Goal: Task Accomplishment & Management: Use online tool/utility

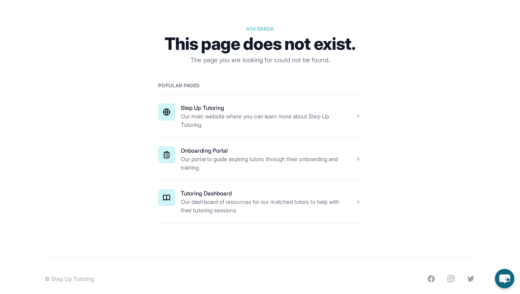
scroll to position [76, 0]
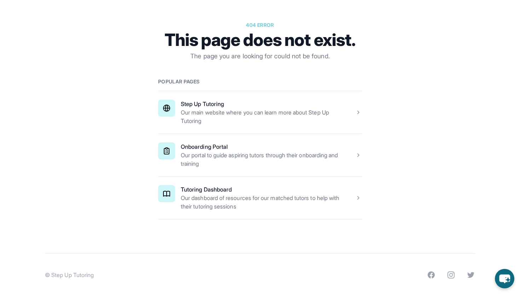
click at [234, 219] on span at bounding box center [260, 198] width 204 height 42
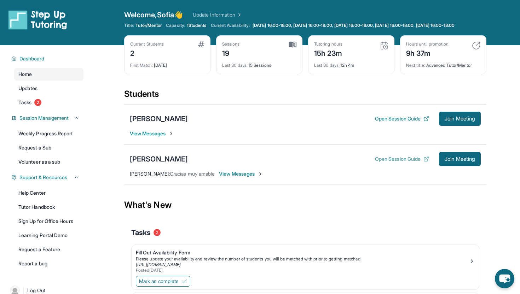
click at [384, 163] on button "Open Session Guide" at bounding box center [402, 159] width 54 height 7
click at [180, 164] on div "[PERSON_NAME]" at bounding box center [159, 159] width 58 height 10
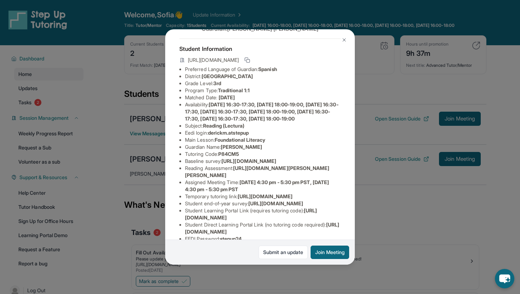
scroll to position [29, 0]
click at [362, 91] on div "[PERSON_NAME] Guardian: [PERSON_NAME] Student Information [URL][DOMAIN_NAME] Pr…" at bounding box center [260, 147] width 520 height 294
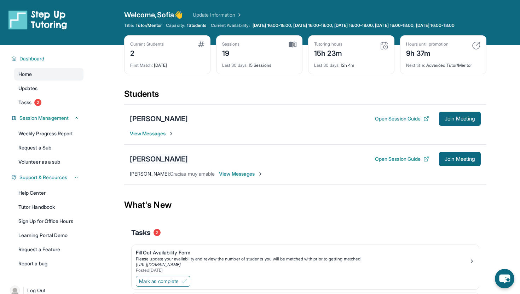
click at [156, 161] on div "[PERSON_NAME]" at bounding box center [159, 159] width 58 height 10
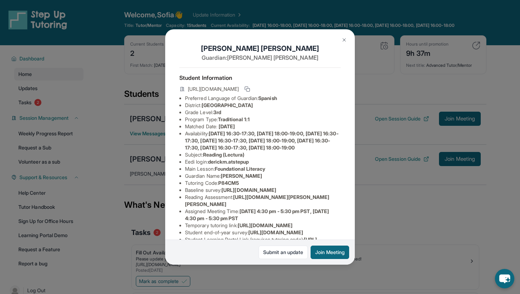
click at [239, 87] on span "[URL][DOMAIN_NAME]" at bounding box center [213, 89] width 51 height 7
click at [387, 164] on div "[PERSON_NAME] Guardian: [PERSON_NAME] Student Information [URL][DOMAIN_NAME] Pr…" at bounding box center [260, 147] width 520 height 294
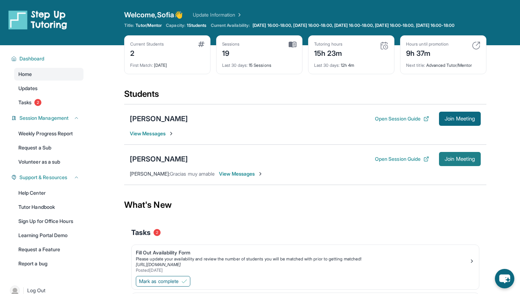
click at [463, 161] on span "Join Meeting" at bounding box center [459, 159] width 30 height 4
